Goal: Task Accomplishment & Management: Manage account settings

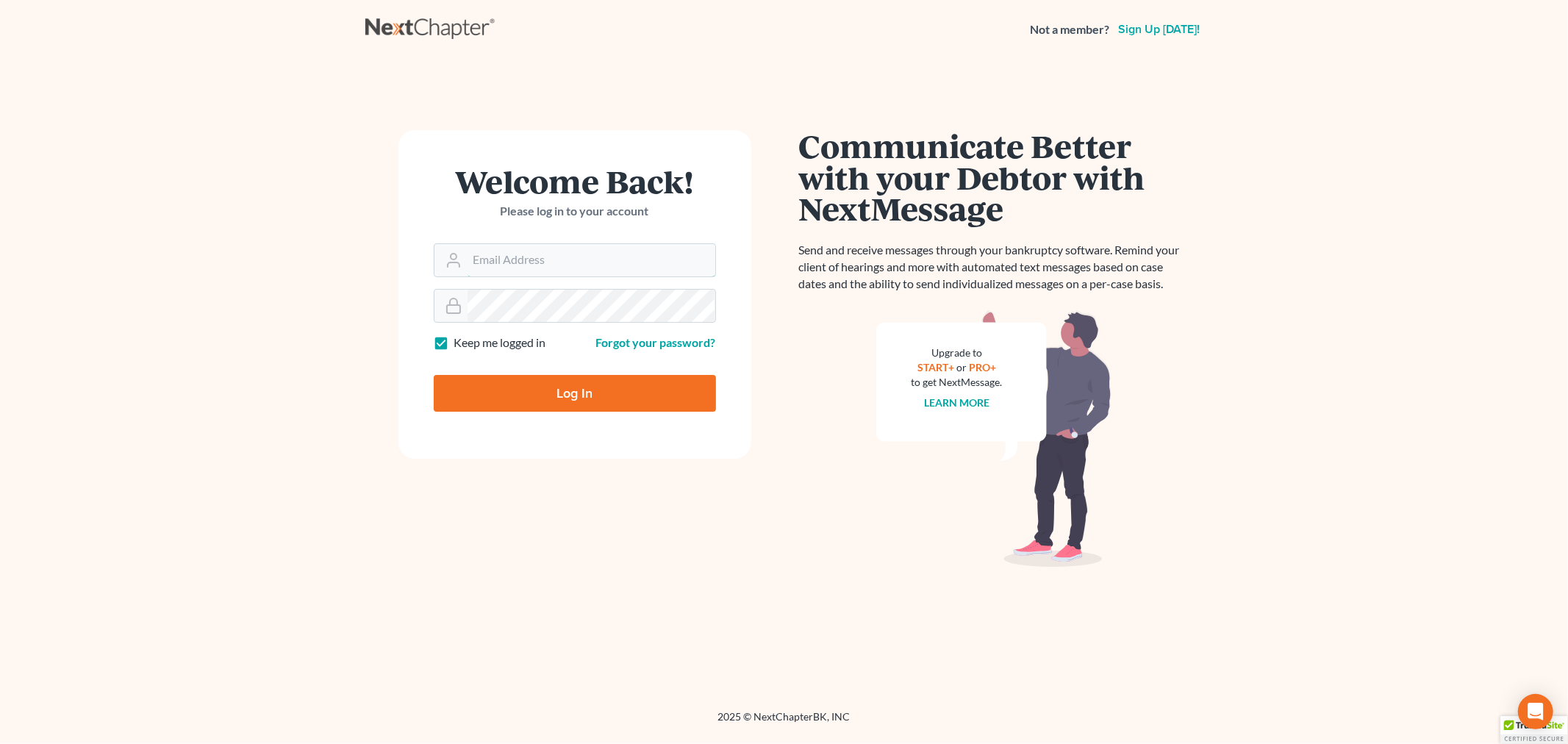
type input "[EMAIL_ADDRESS][DOMAIN_NAME]"
click at [559, 388] on input "Log In" at bounding box center [574, 393] width 282 height 37
type input "Thinking..."
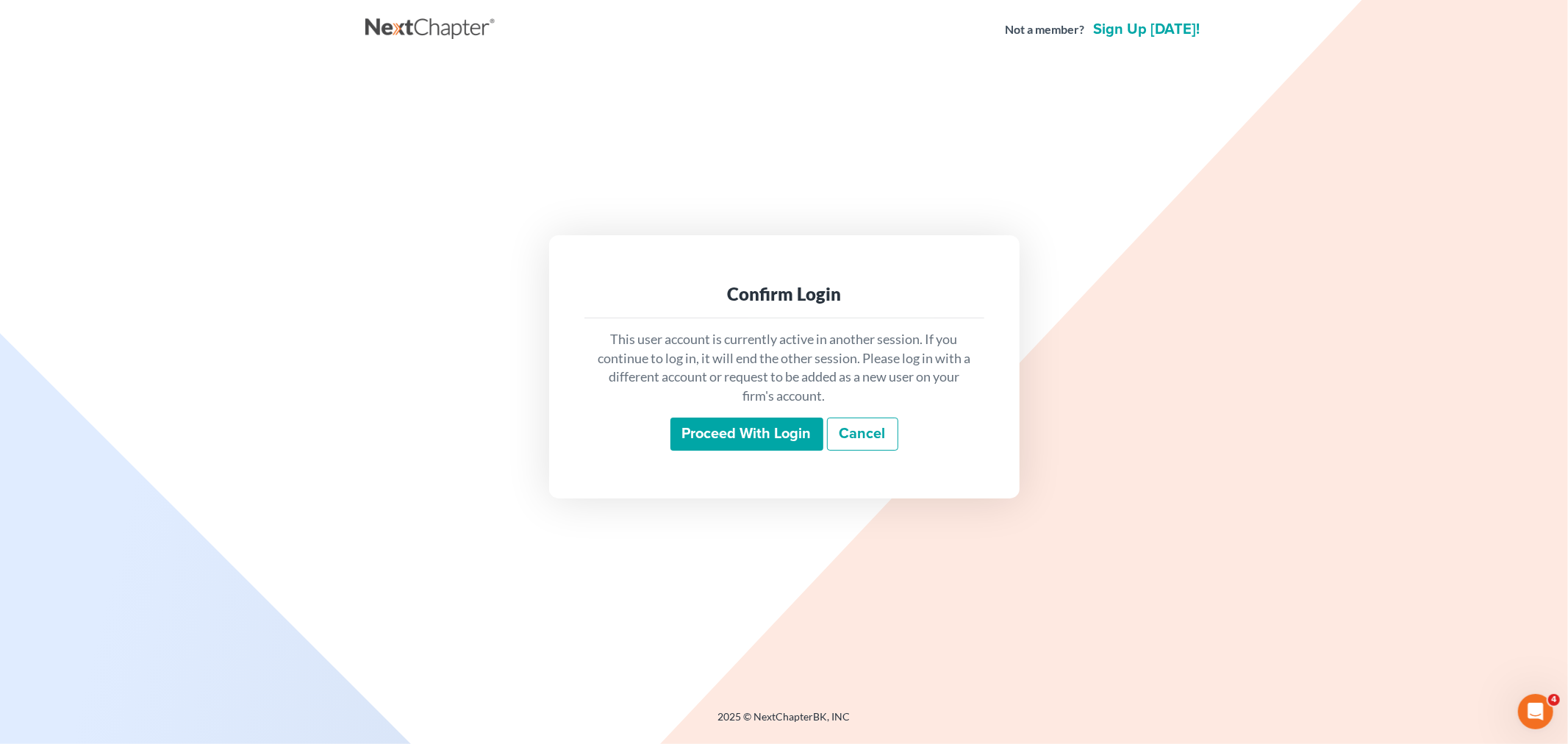
click at [763, 439] on input "Proceed with login" at bounding box center [746, 434] width 153 height 34
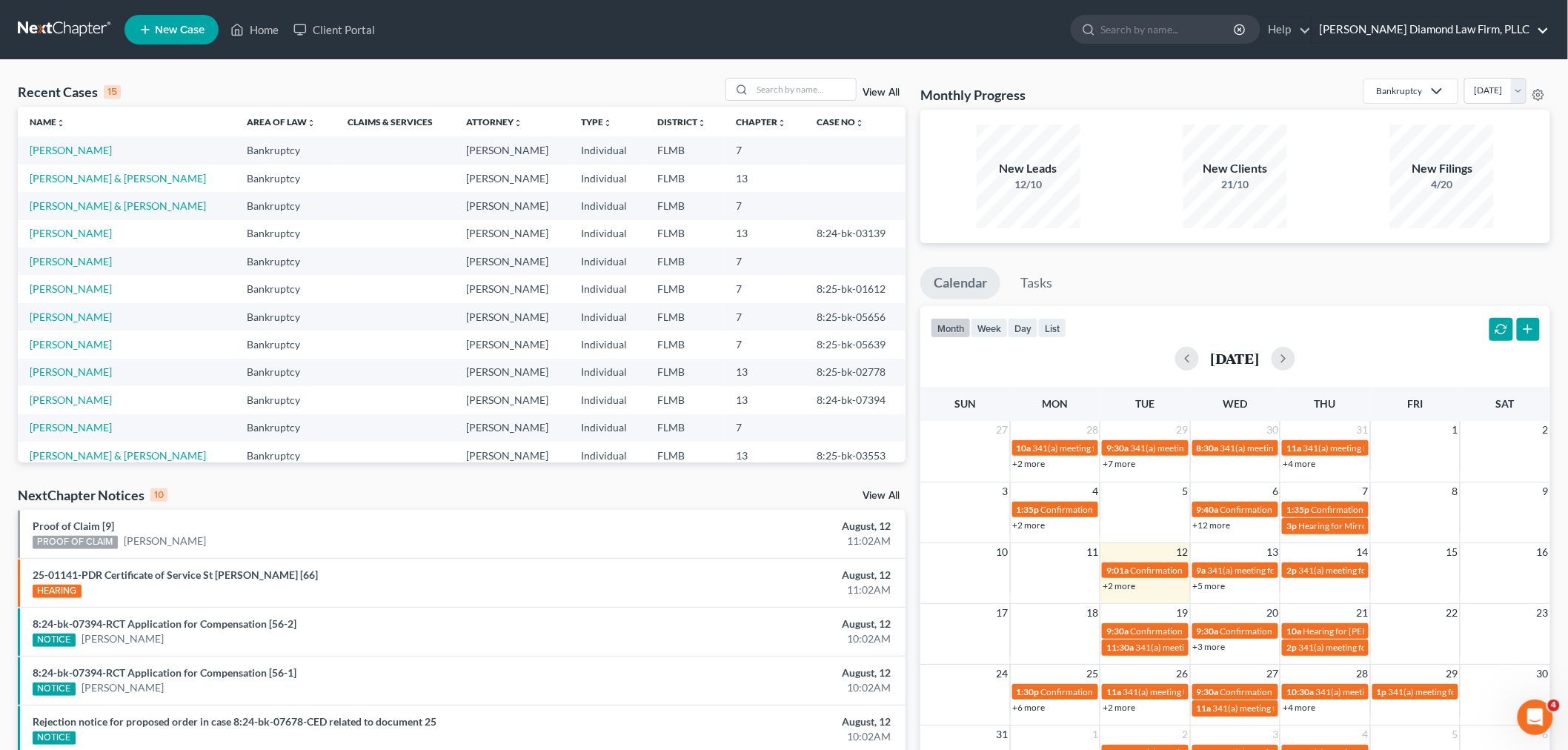
click at [1454, 31] on link "[PERSON_NAME] Diamond Law Firm, PLLC" at bounding box center [1430, 30] width 237 height 26
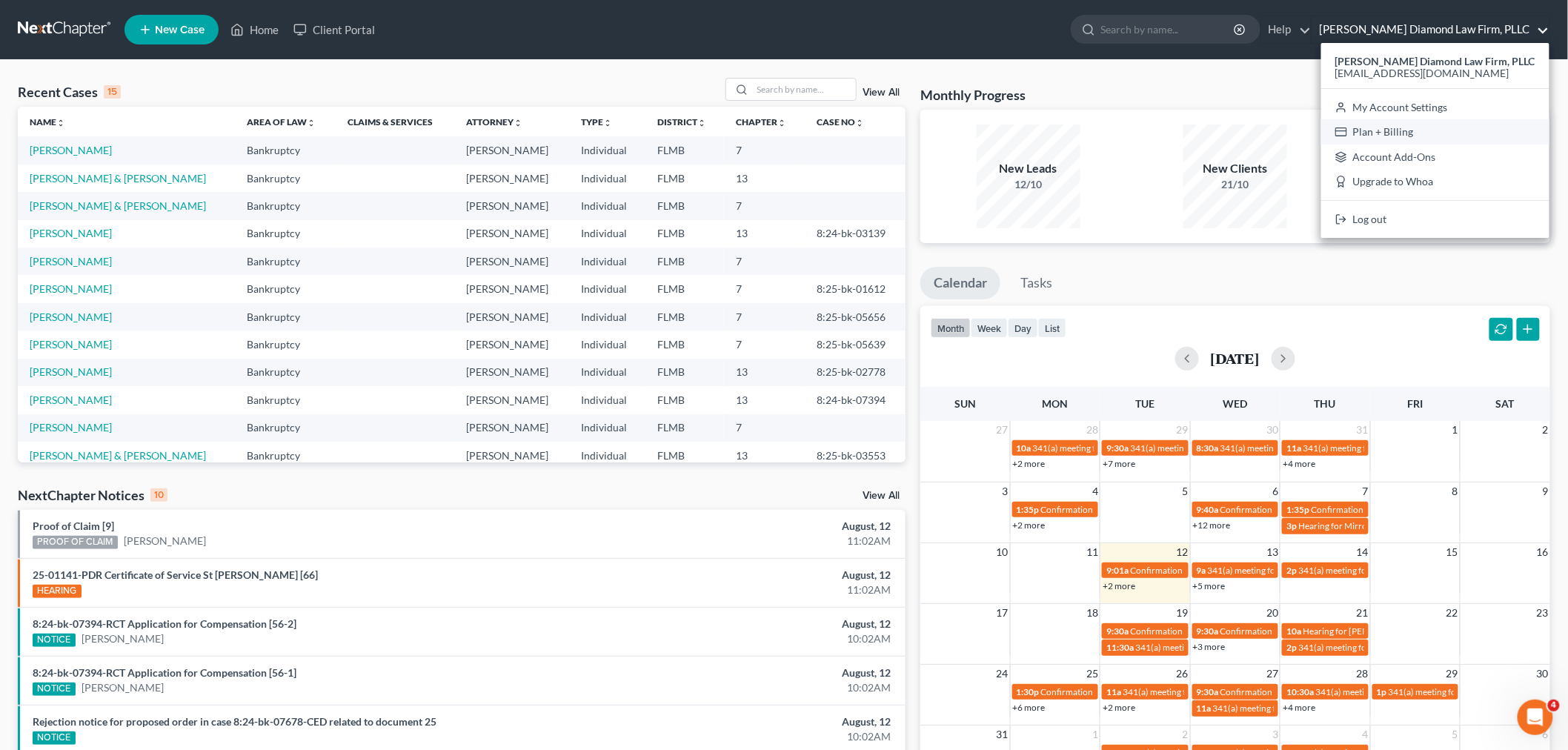
click at [1425, 129] on link "Plan + Billing" at bounding box center [1434, 132] width 228 height 26
